Goal: Find specific page/section: Find specific page/section

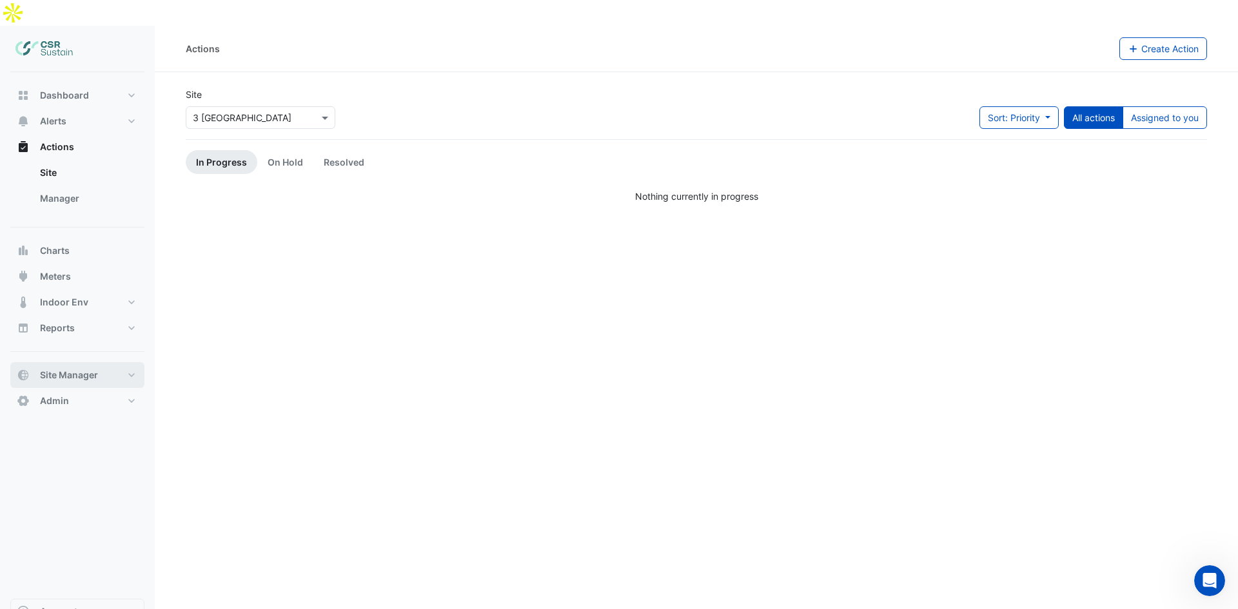
drag, startPoint x: 70, startPoint y: 352, endPoint x: 76, endPoint y: 353, distance: 6.5
click at [70, 369] on span "Site Manager" at bounding box center [69, 375] width 58 height 13
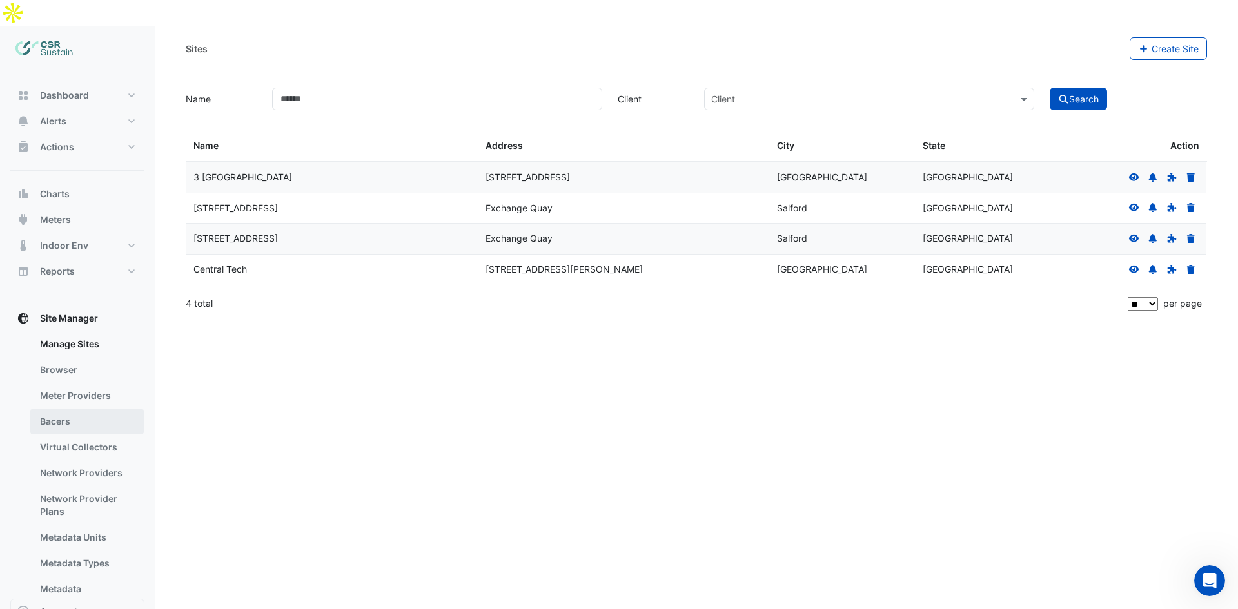
click at [63, 409] on link "Bacers" at bounding box center [87, 422] width 115 height 26
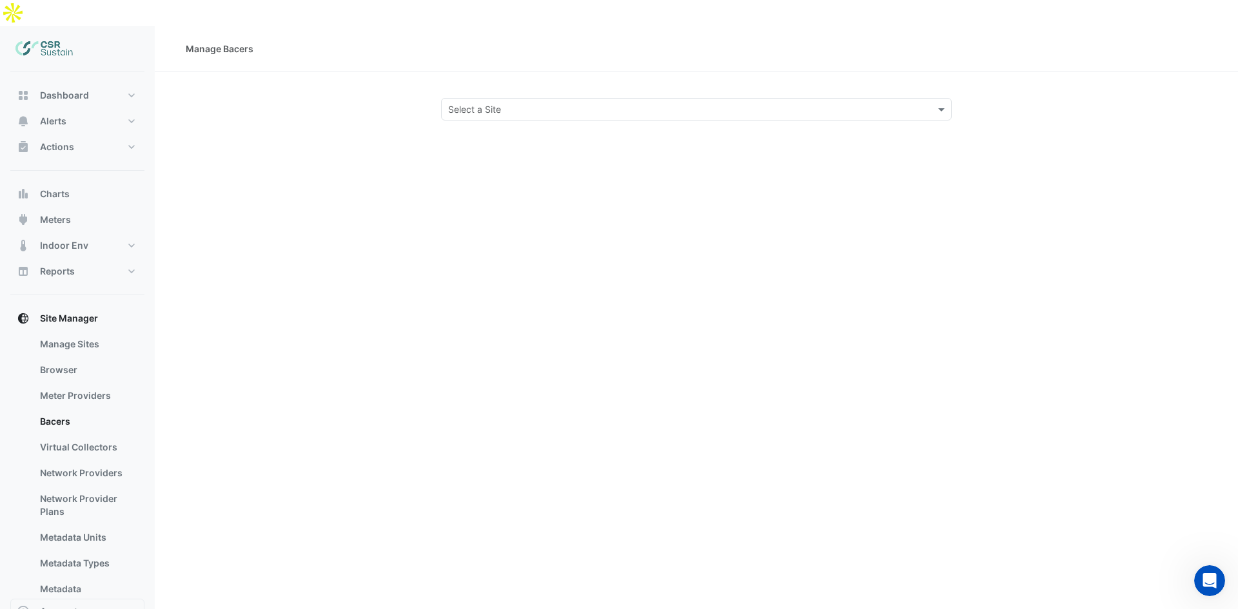
click at [595, 103] on input "text" at bounding box center [683, 110] width 471 height 14
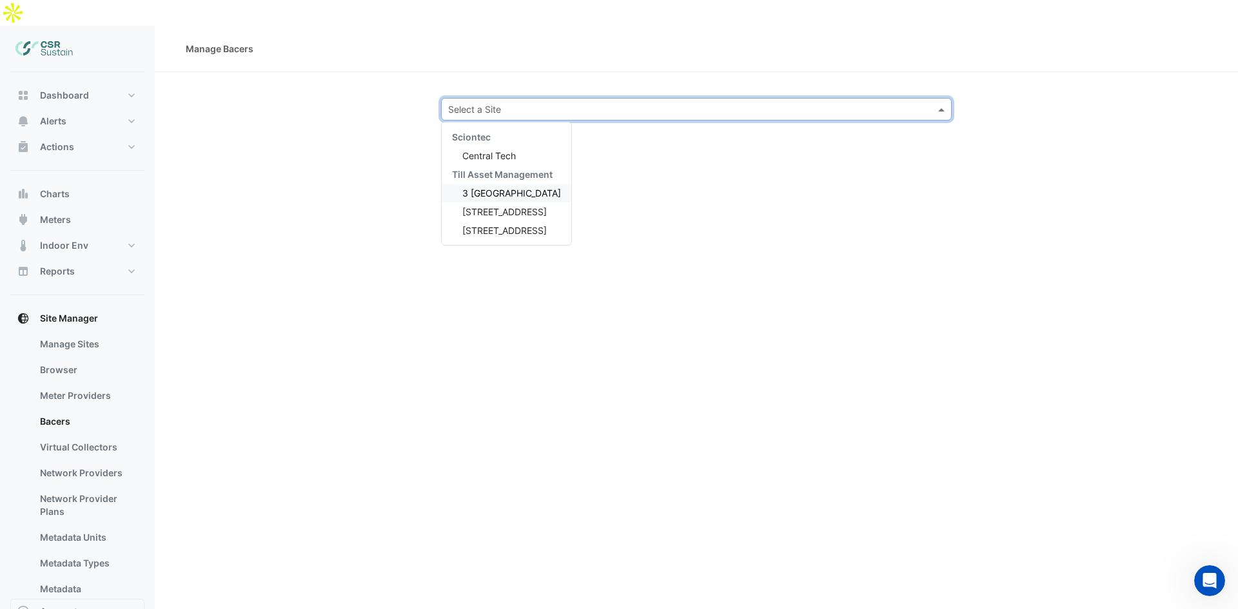
click at [507, 184] on div "3 [GEOGRAPHIC_DATA]" at bounding box center [507, 193] width 130 height 19
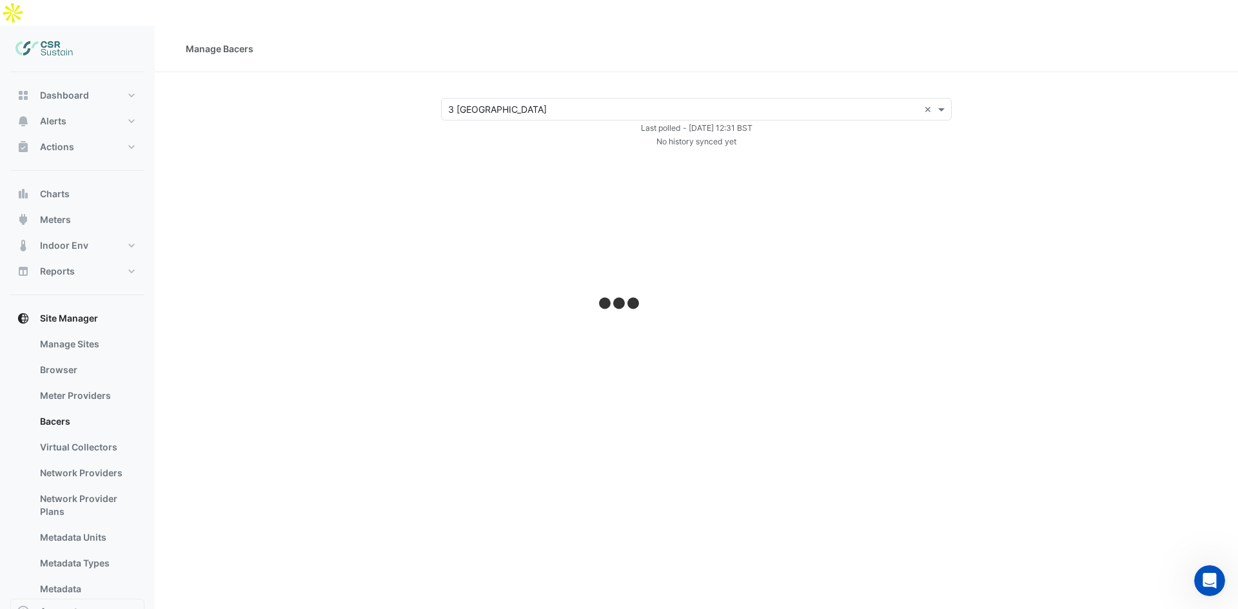
click at [517, 103] on input "text" at bounding box center [683, 110] width 471 height 14
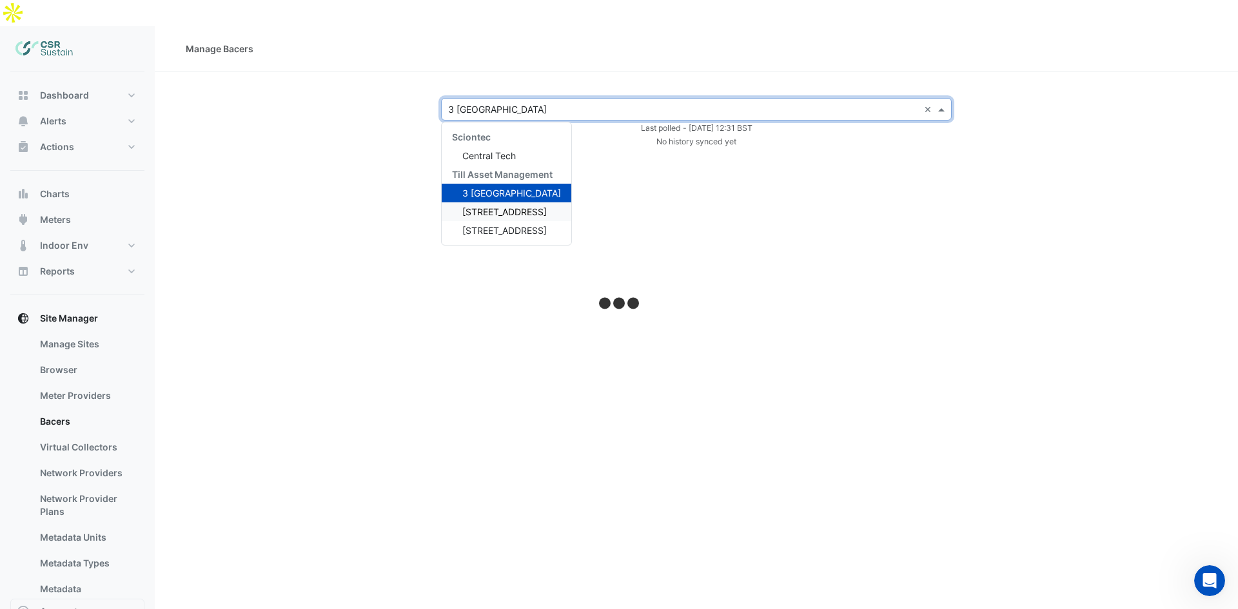
click at [485, 206] on span "[STREET_ADDRESS]" at bounding box center [504, 211] width 84 height 11
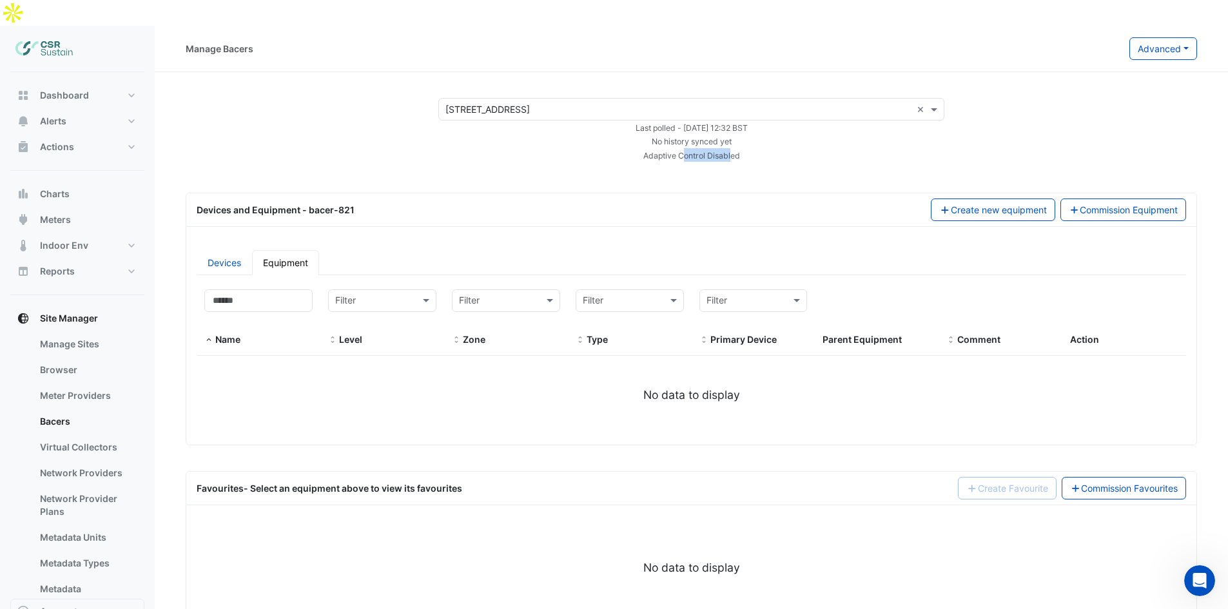
drag, startPoint x: 732, startPoint y: 130, endPoint x: 683, endPoint y: 122, distance: 49.1
click at [683, 148] on div "Adaptive Control Disabled" at bounding box center [692, 155] width 522 height 14
click at [670, 137] on small "No history synced yet" at bounding box center [692, 142] width 80 height 10
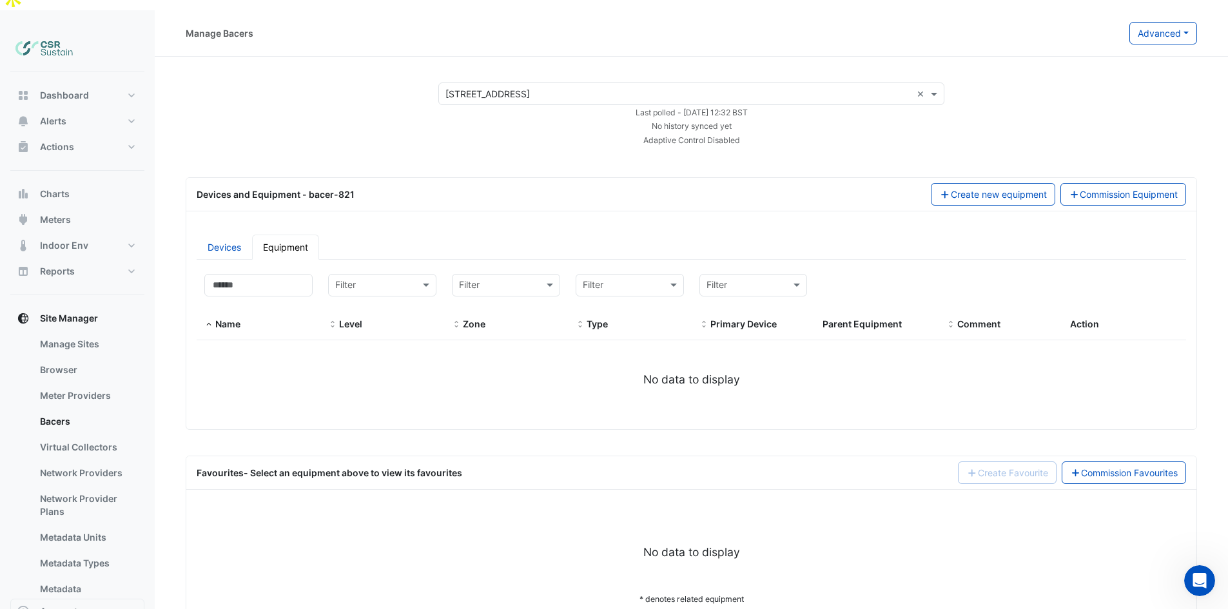
scroll to position [23, 0]
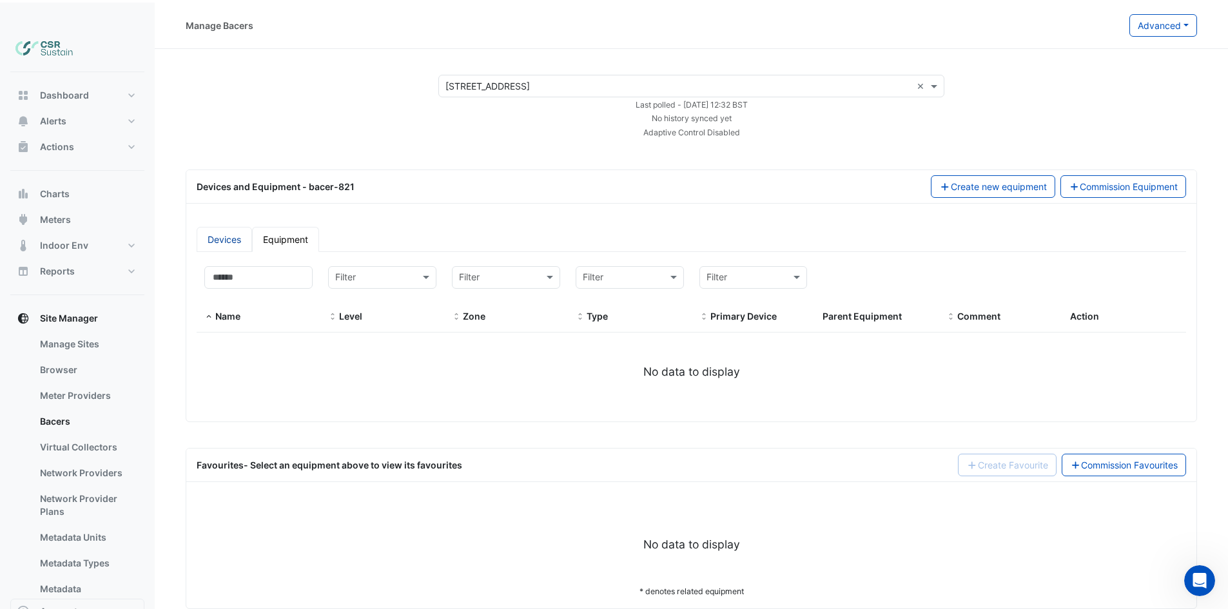
click at [222, 227] on link "Devices" at bounding box center [224, 239] width 55 height 25
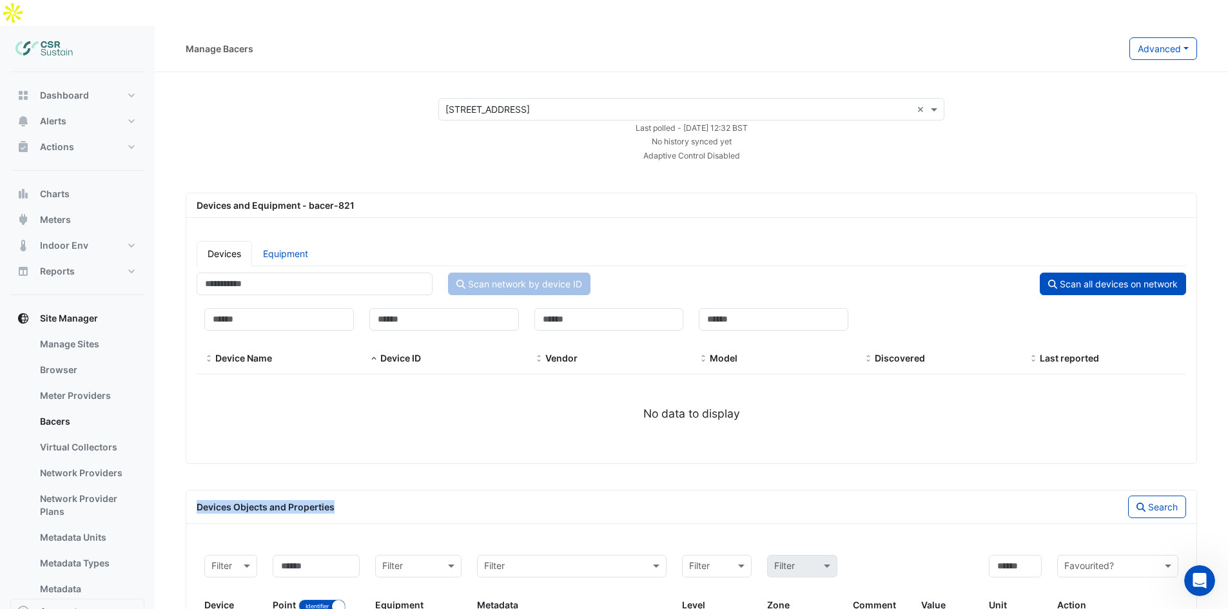
drag, startPoint x: 341, startPoint y: 485, endPoint x: 191, endPoint y: 478, distance: 150.4
click at [191, 500] on div "Devices Objects and Properties" at bounding box center [440, 507] width 503 height 14
click at [202, 502] on span "Devices Objects and Properties" at bounding box center [266, 507] width 138 height 11
drag, startPoint x: 192, startPoint y: 480, endPoint x: 350, endPoint y: 481, distance: 158.0
click at [350, 500] on div "Devices Objects and Properties" at bounding box center [440, 507] width 503 height 14
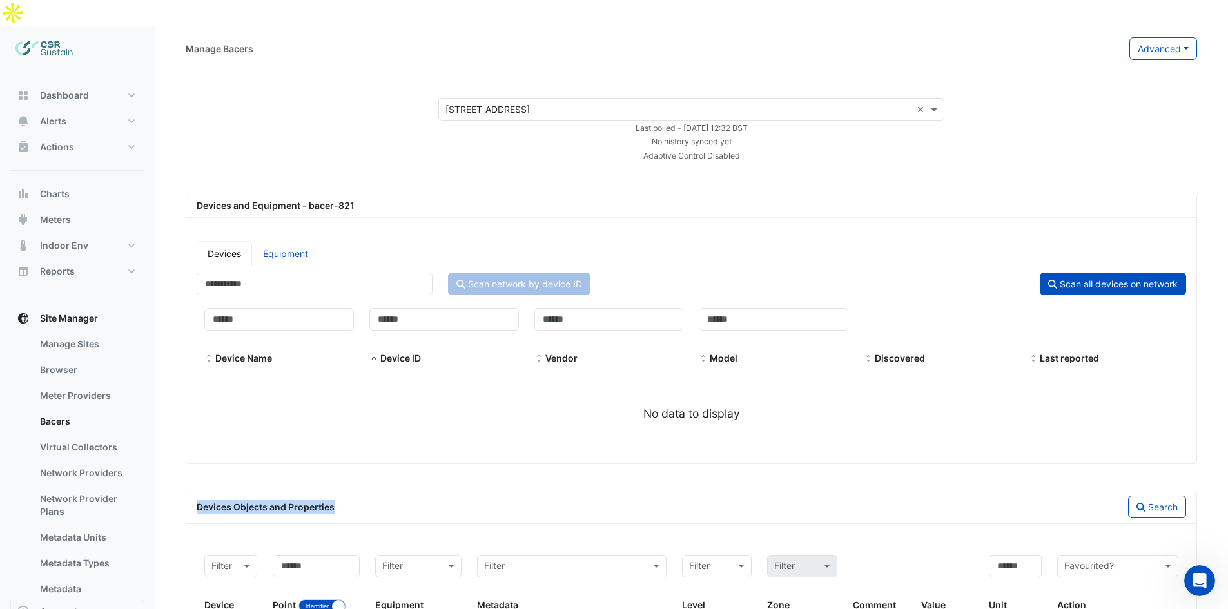
click at [350, 500] on div "Devices Objects and Properties" at bounding box center [440, 507] width 503 height 14
